Goal: Task Accomplishment & Management: Use online tool/utility

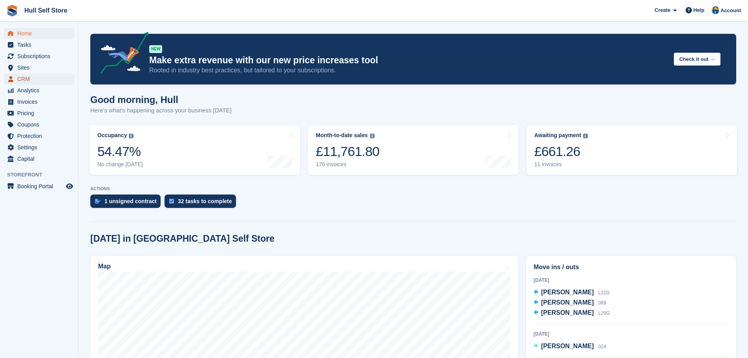
click at [45, 79] on span "CRM" at bounding box center [40, 78] width 47 height 11
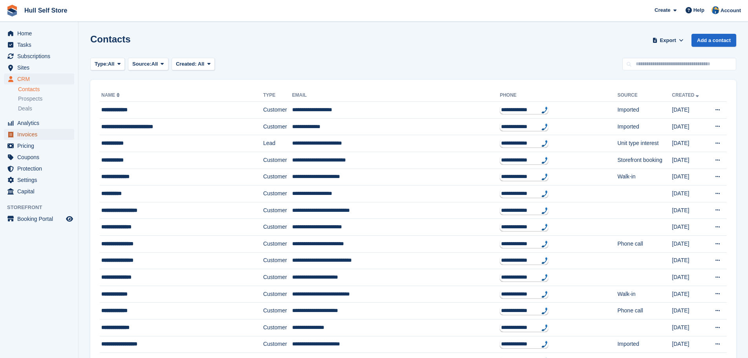
click at [28, 139] on span "Invoices" at bounding box center [40, 134] width 47 height 11
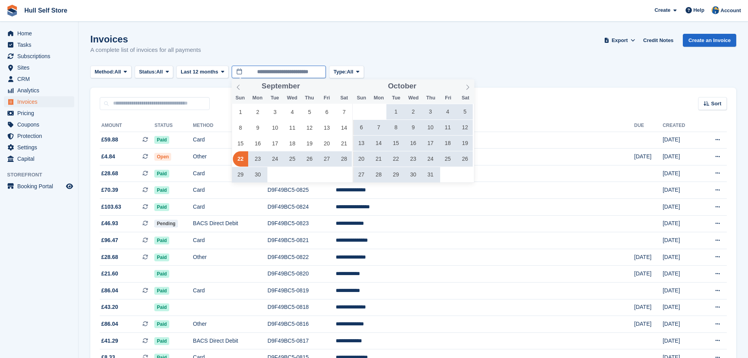
click at [292, 76] on input "**********" at bounding box center [279, 72] width 94 height 13
click at [319, 83] on span at bounding box center [322, 84] width 6 height 4
type input "****"
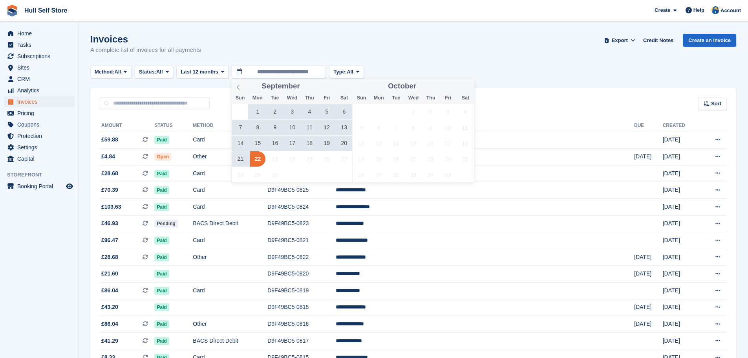
click at [343, 141] on span "20" at bounding box center [344, 143] width 15 height 15
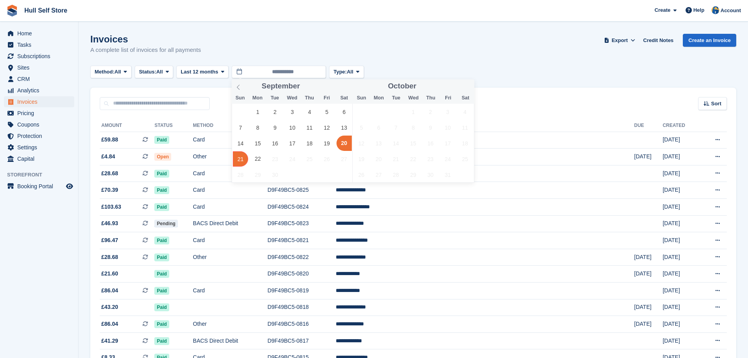
click at [243, 159] on span "21" at bounding box center [240, 158] width 15 height 15
type input "**********"
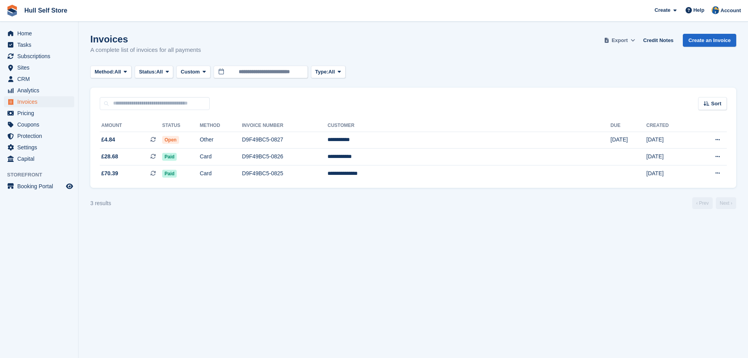
click at [634, 42] on span at bounding box center [633, 41] width 8 height 8
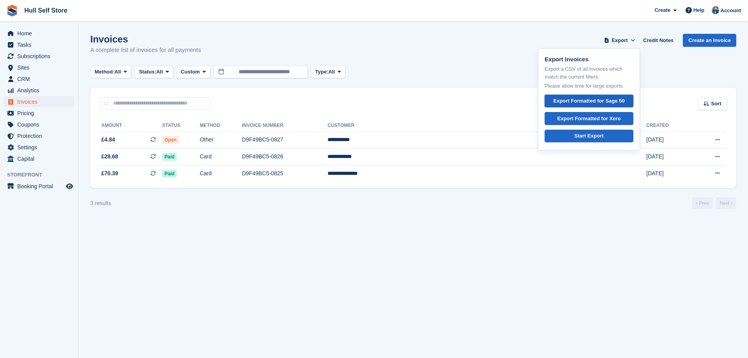
click at [596, 98] on div "Export Formatted for Sage 50" at bounding box center [590, 101] width 72 height 8
click at [660, 42] on link "Credit Notes" at bounding box center [658, 40] width 37 height 13
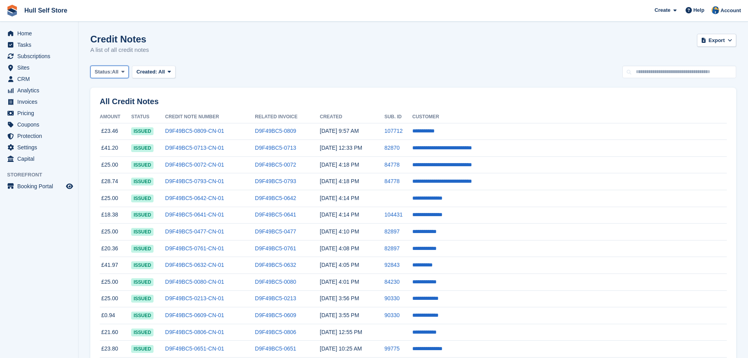
click at [126, 72] on span at bounding box center [123, 72] width 6 height 6
click at [153, 72] on span "Created:" at bounding box center [146, 72] width 21 height 6
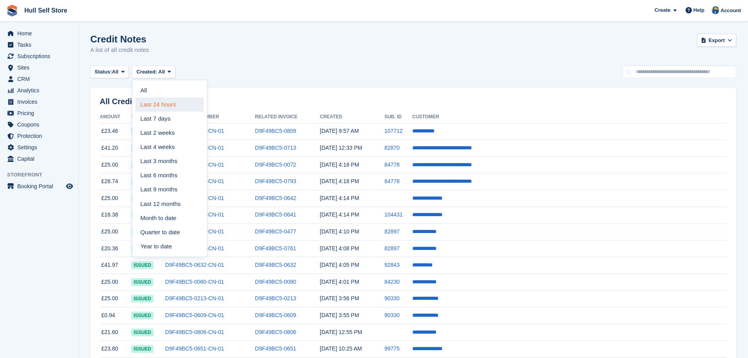
click at [153, 103] on link "Last 24 hours" at bounding box center [170, 104] width 68 height 14
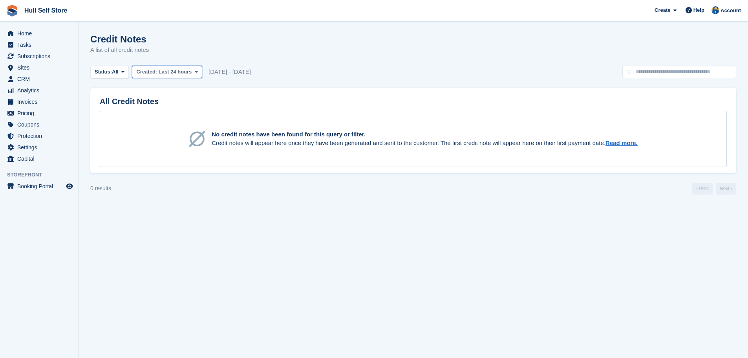
click at [159, 75] on span "Last 24 hours" at bounding box center [175, 72] width 33 height 6
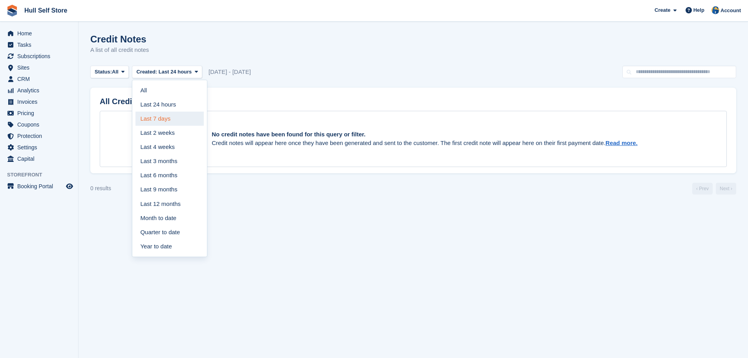
click at [152, 119] on link "Last 7 days" at bounding box center [170, 119] width 68 height 14
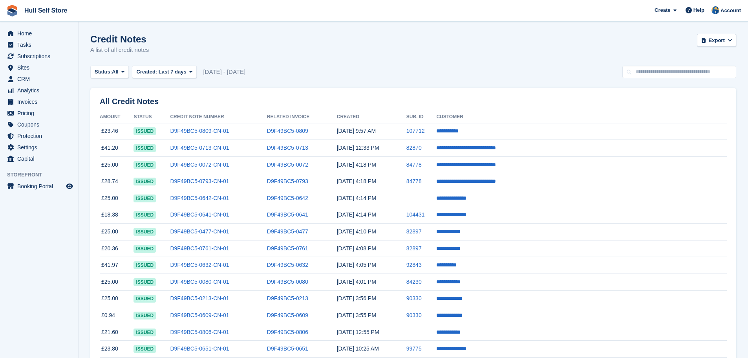
click at [721, 50] on div "Credit Notes A list of all credit notes Export Export Credit Notes Export a CSV…" at bounding box center [413, 49] width 646 height 30
click at [722, 42] on span "Export" at bounding box center [717, 41] width 16 height 8
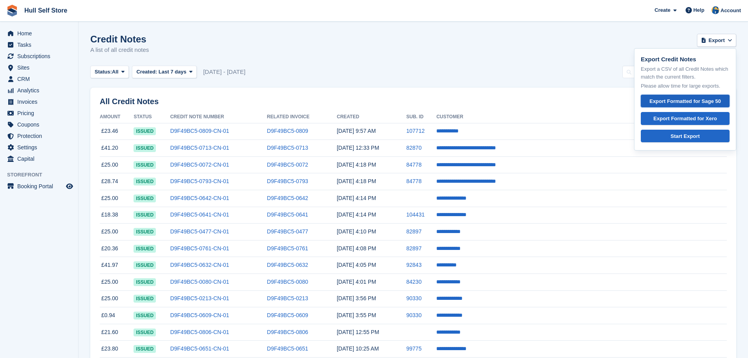
click at [688, 101] on div "Export Formatted for Sage 50" at bounding box center [685, 101] width 75 height 8
click at [45, 102] on span "Invoices" at bounding box center [40, 101] width 47 height 11
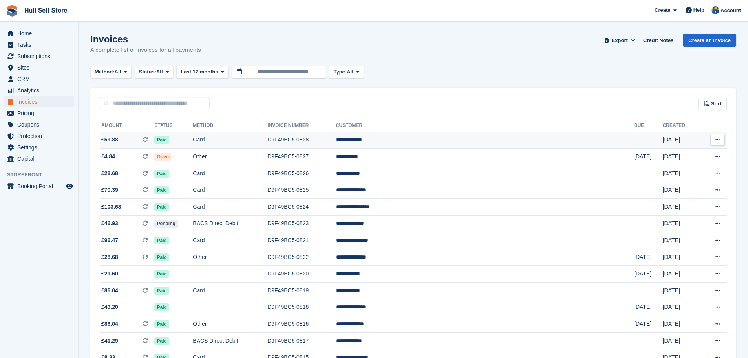
click at [268, 147] on td "Card" at bounding box center [230, 140] width 75 height 17
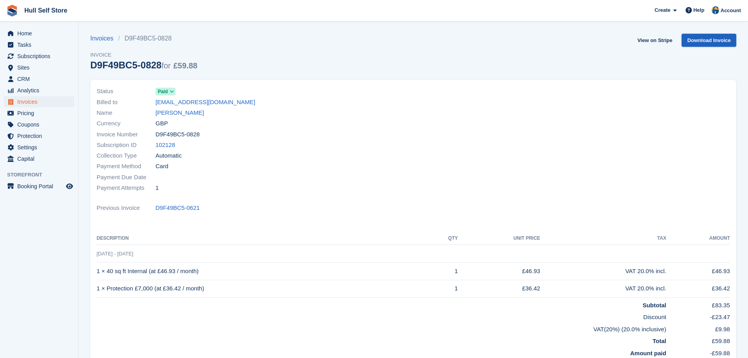
click at [706, 42] on link "Download Invoice" at bounding box center [709, 40] width 55 height 13
click at [28, 11] on link "Hull Self Store" at bounding box center [45, 10] width 49 height 13
